Goal: Task Accomplishment & Management: Manage account settings

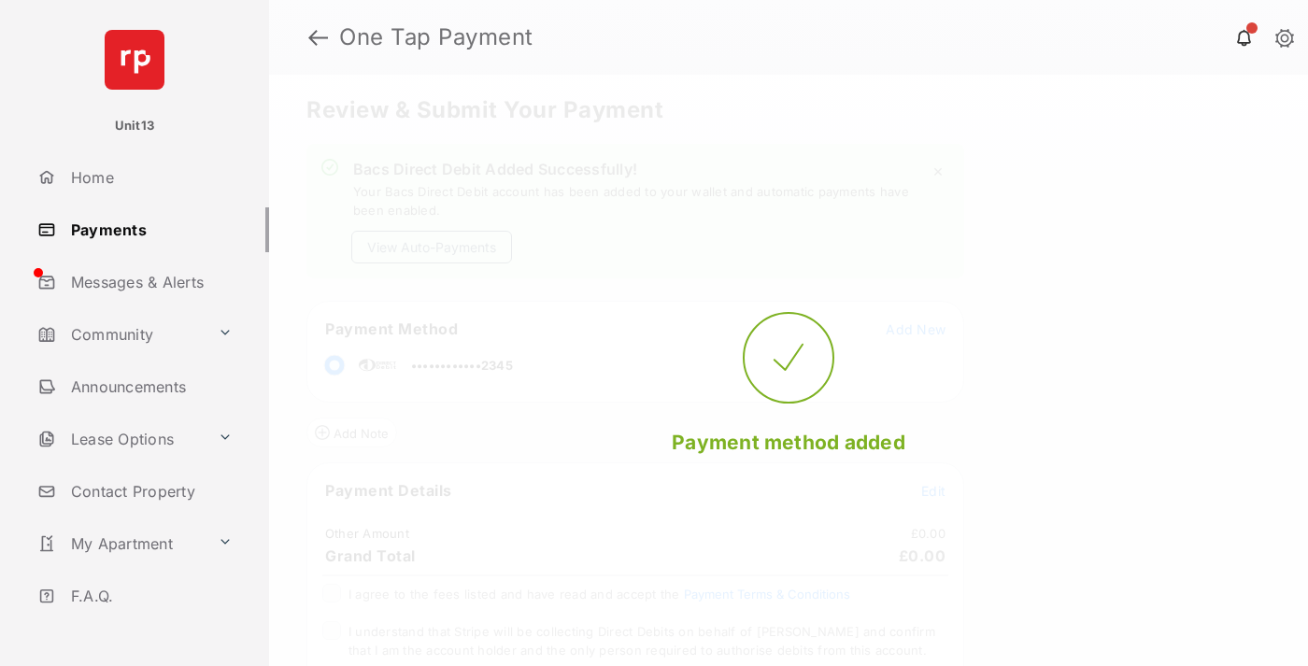
click at [432, 247] on button "View Auto-Payments" at bounding box center [431, 247] width 161 height 33
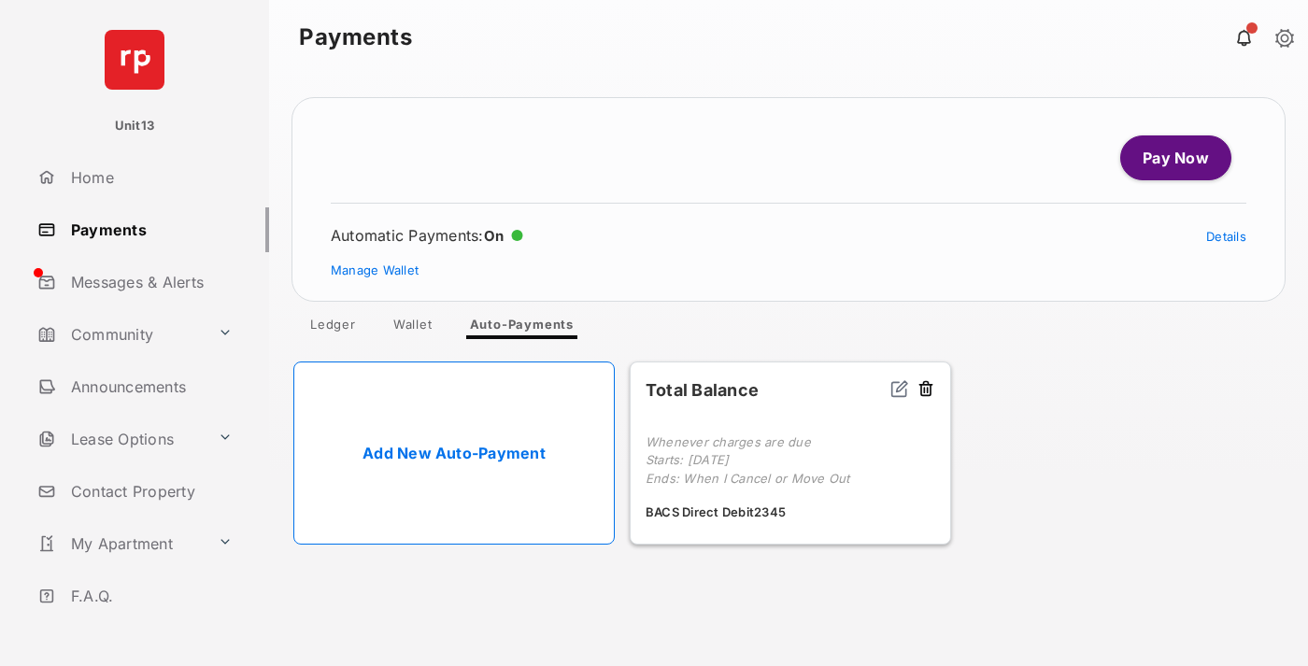
click at [375, 270] on link "Manage Wallet" at bounding box center [375, 270] width 88 height 15
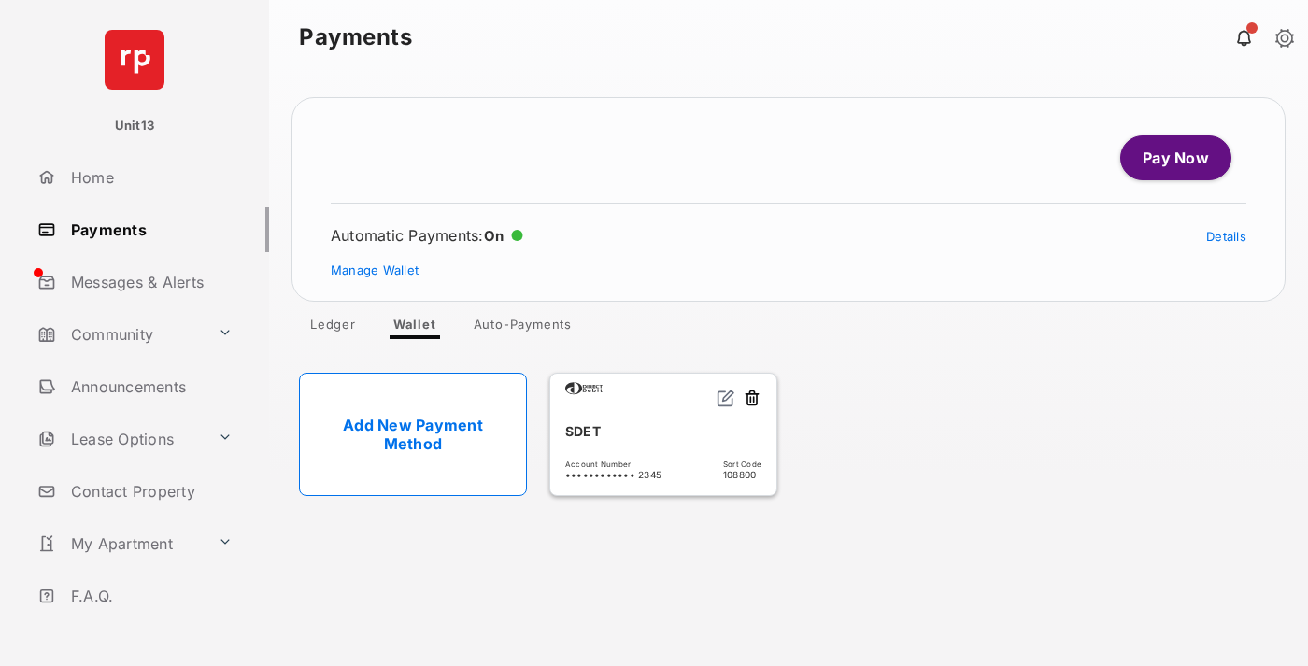
click at [752, 399] on button at bounding box center [752, 399] width 19 height 21
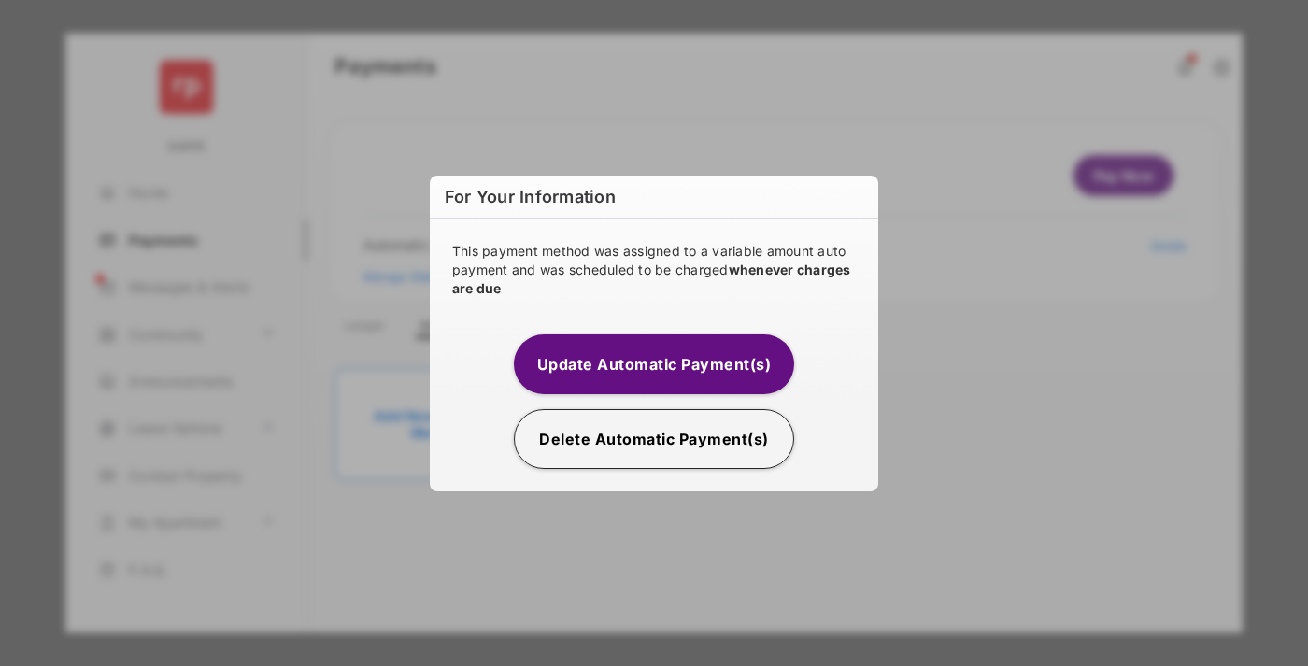
click at [654, 438] on button "Delete Automatic Payment(s)" at bounding box center [654, 439] width 280 height 60
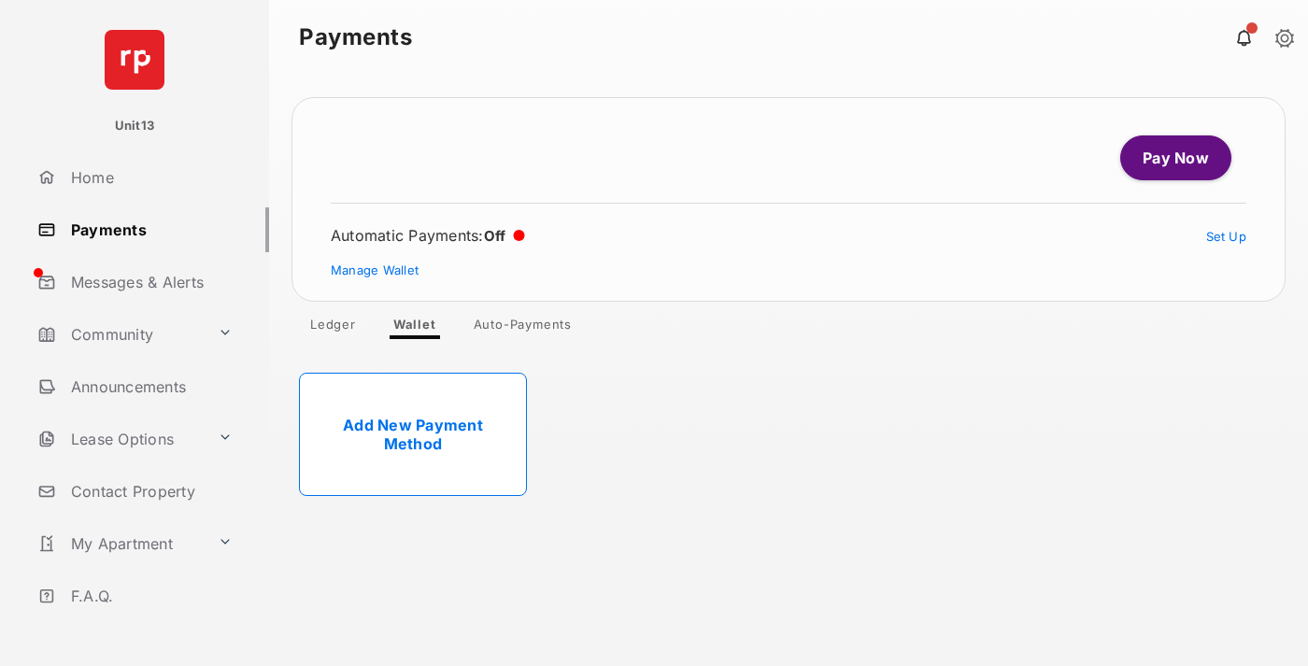
click at [413, 434] on link "Add New Payment Method" at bounding box center [413, 434] width 228 height 123
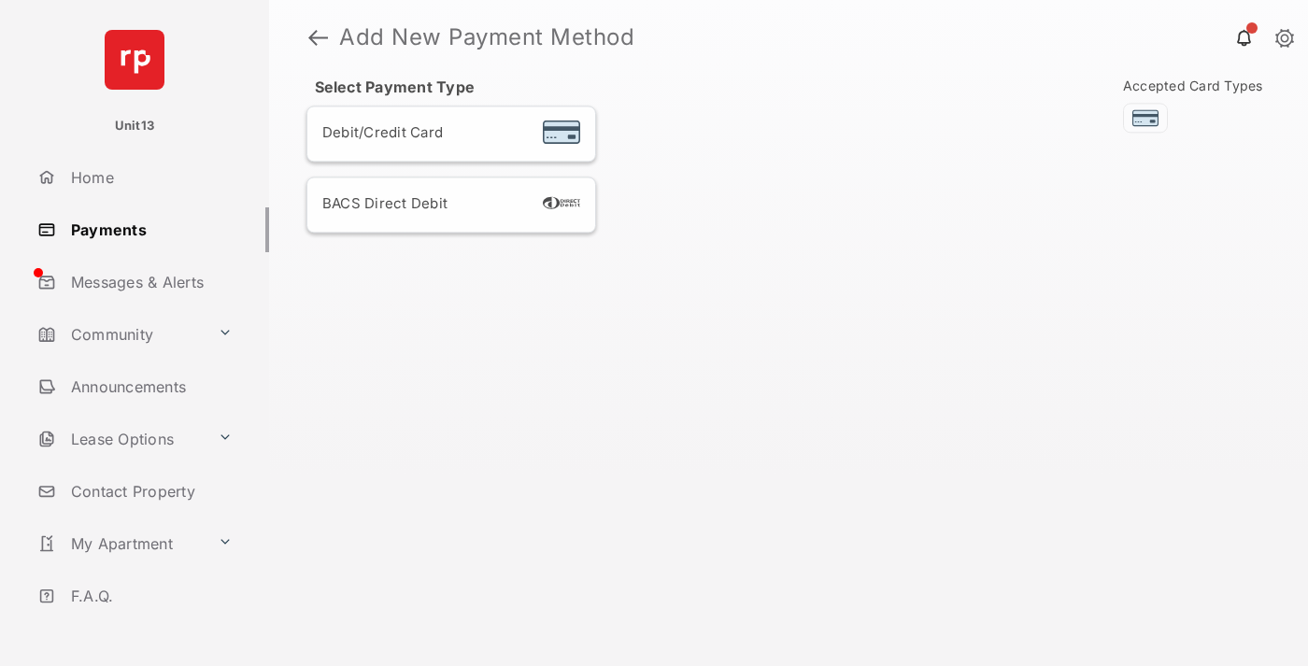
click at [451, 204] on div "BACS Direct Debit" at bounding box center [451, 204] width 258 height 24
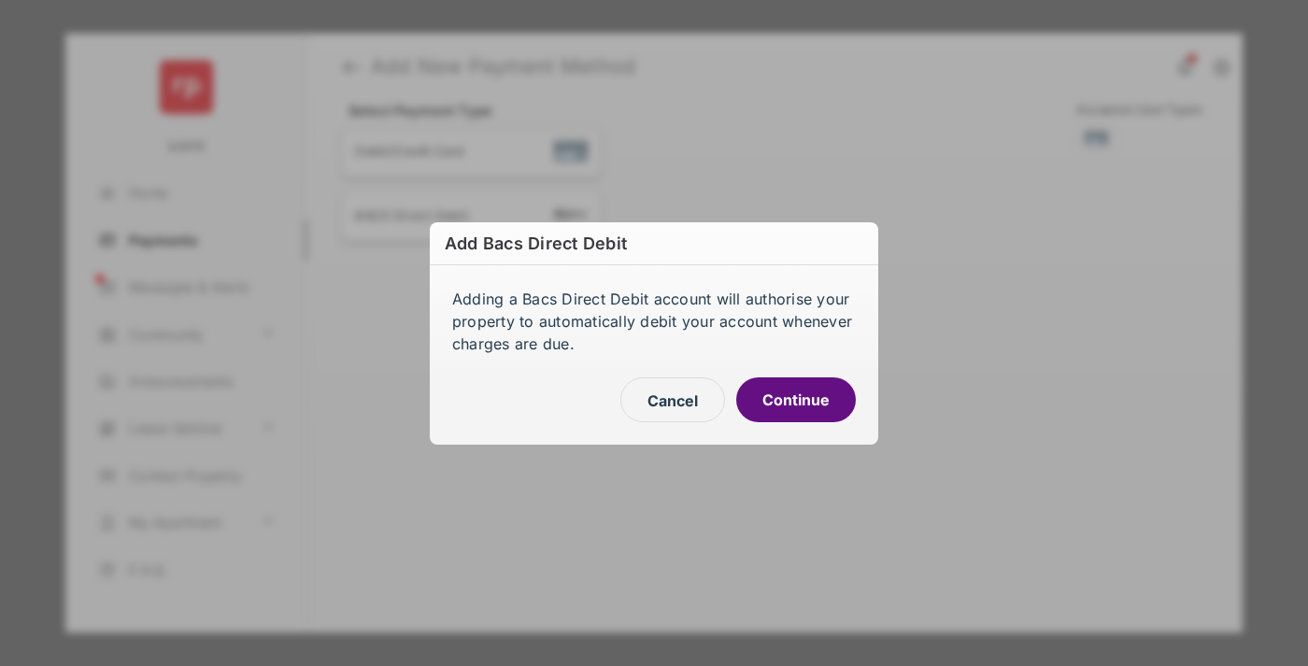
click at [796, 399] on button "Continue" at bounding box center [796, 399] width 120 height 45
